Goal: Communication & Community: Answer question/provide support

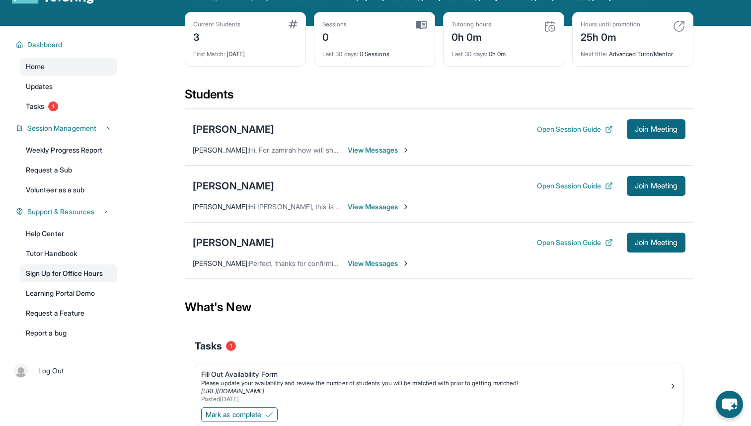
scroll to position [41, 0]
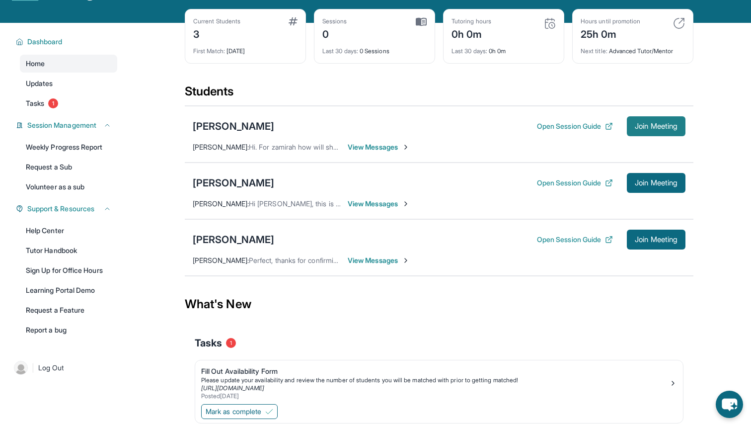
click at [631, 135] on button "Join Meeting" at bounding box center [656, 126] width 59 height 20
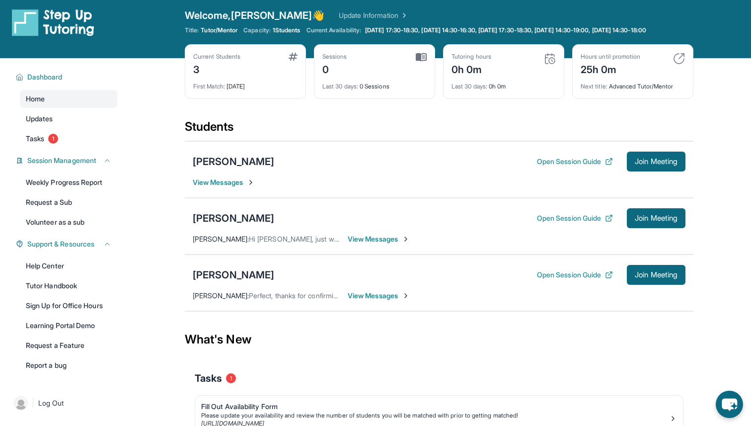
scroll to position [0, 0]
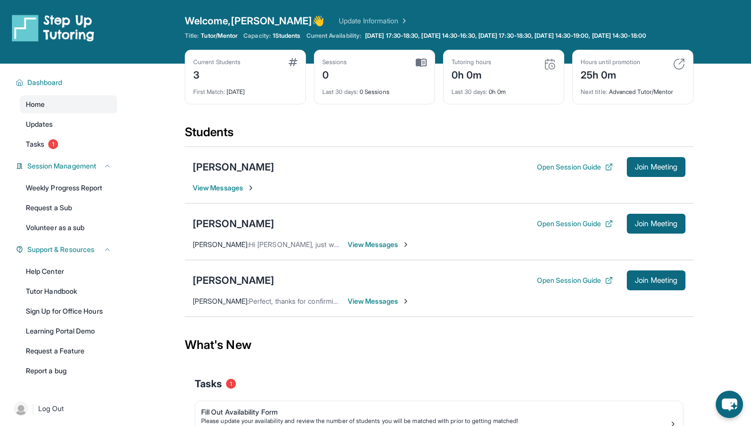
click at [217, 193] on span "View Messages" at bounding box center [224, 188] width 62 height 10
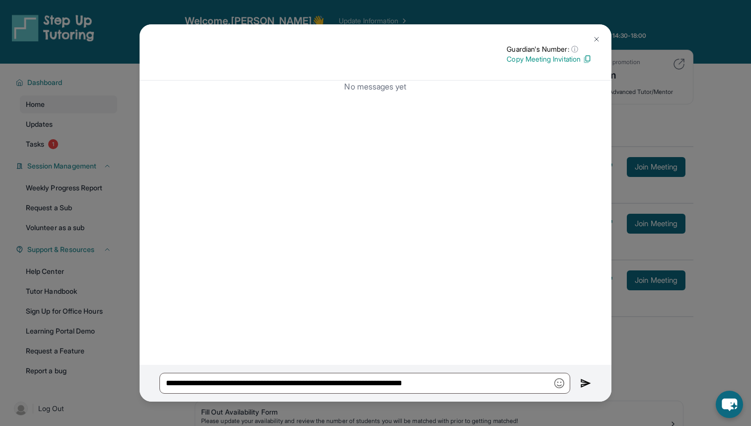
scroll to position [84, 0]
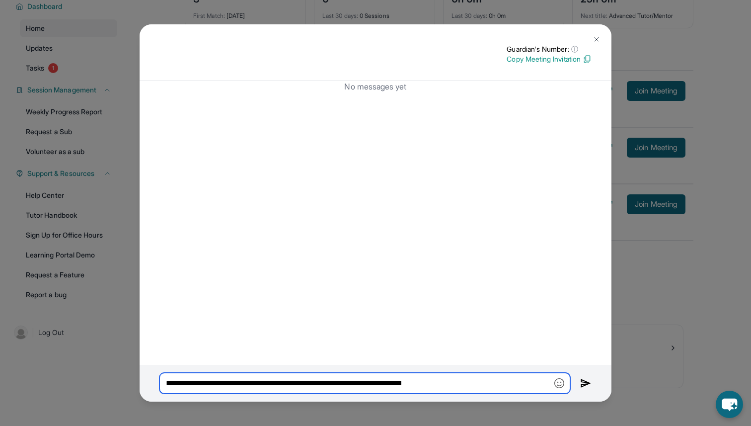
click at [491, 387] on input "**********" at bounding box center [364, 383] width 411 height 21
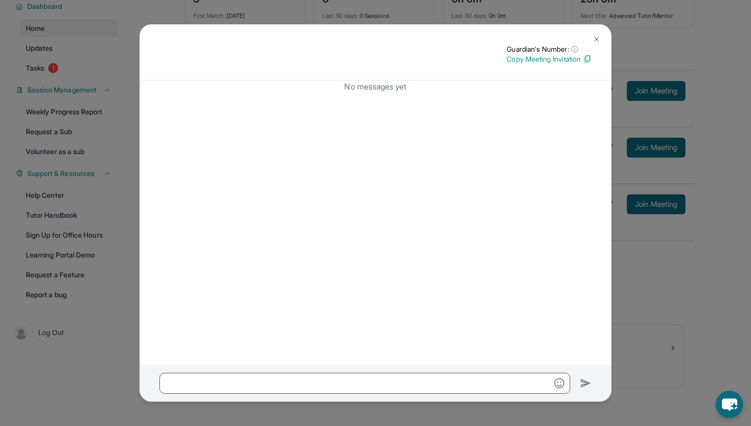
click at [598, 38] on img at bounding box center [597, 39] width 8 height 8
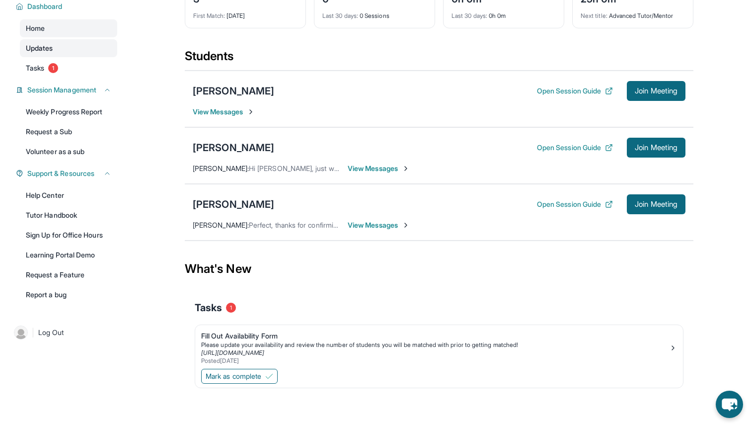
click at [95, 46] on link "Updates" at bounding box center [68, 48] width 97 height 18
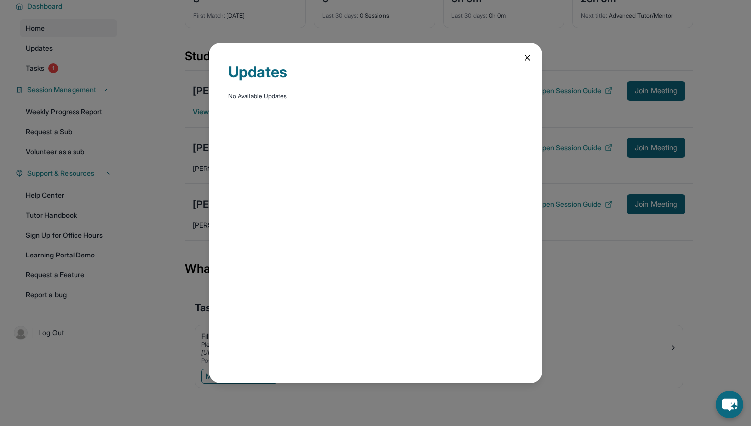
click at [524, 60] on icon at bounding box center [528, 58] width 10 height 10
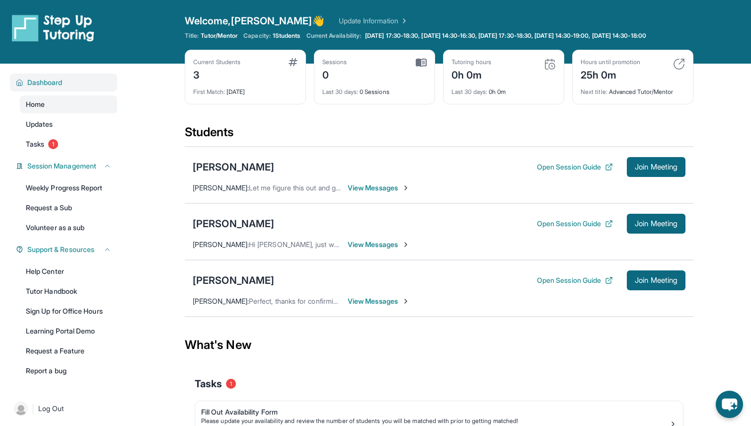
click at [94, 85] on button "Dashboard" at bounding box center [67, 82] width 88 height 10
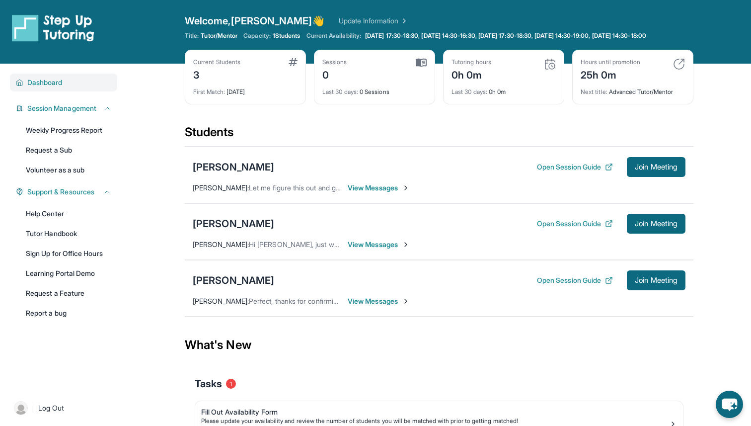
click at [94, 85] on button "Dashboard" at bounding box center [67, 82] width 88 height 10
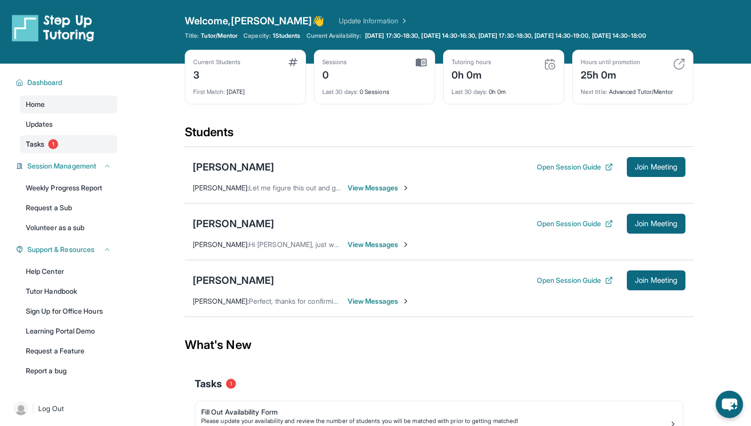
click at [94, 146] on link "Tasks 1" at bounding box center [68, 144] width 97 height 18
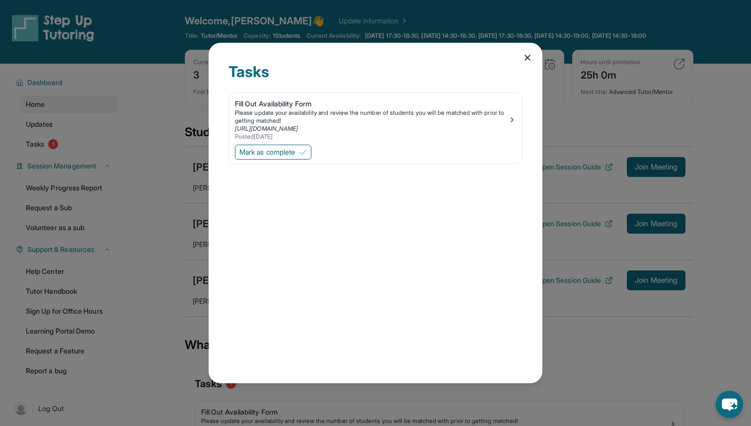
click at [532, 53] on icon at bounding box center [528, 58] width 10 height 10
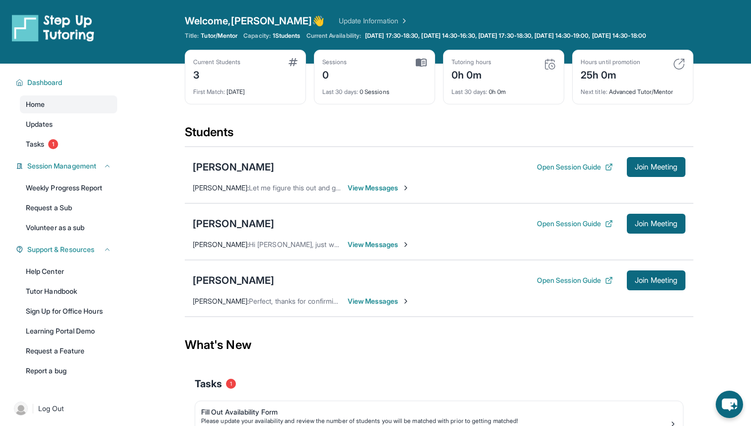
click at [382, 193] on span "View Messages" at bounding box center [379, 188] width 62 height 10
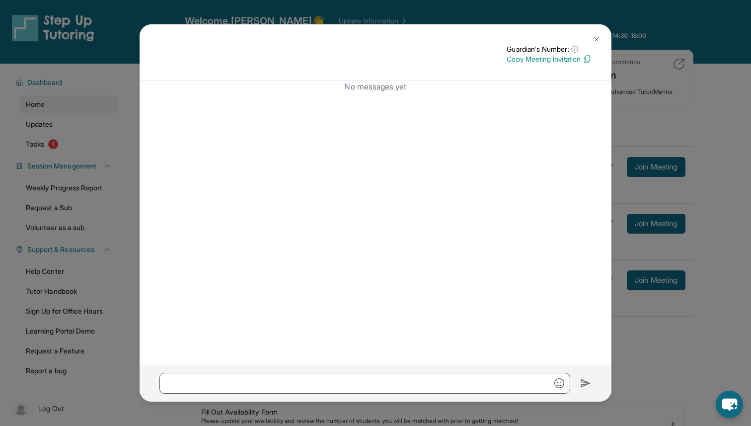
click at [582, 57] on p "Copy Meeting Invitation" at bounding box center [549, 59] width 85 height 10
click at [599, 35] on img at bounding box center [597, 39] width 8 height 8
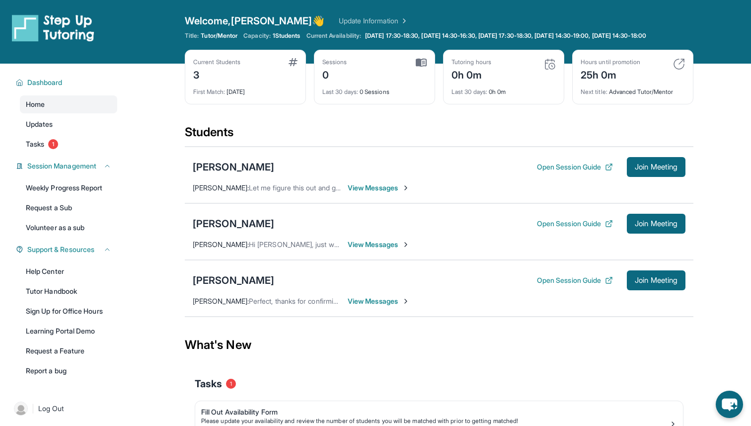
scroll to position [84, 0]
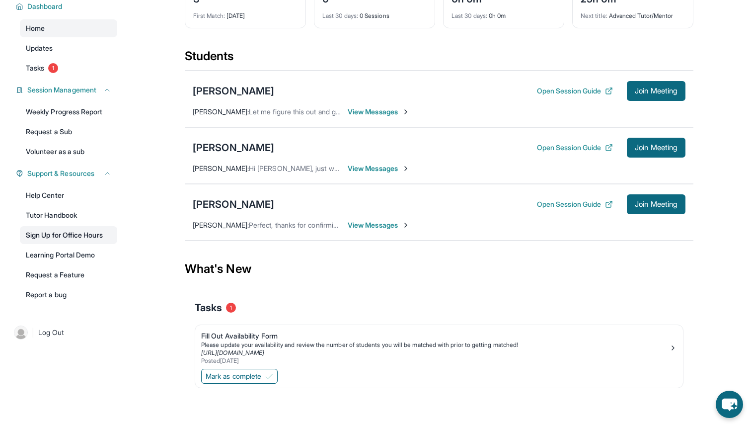
click at [77, 234] on link "Sign Up for Office Hours" at bounding box center [68, 235] width 97 height 18
click at [97, 249] on link "Learning Portal Demo" at bounding box center [68, 255] width 97 height 18
